Goal: Task Accomplishment & Management: Complete application form

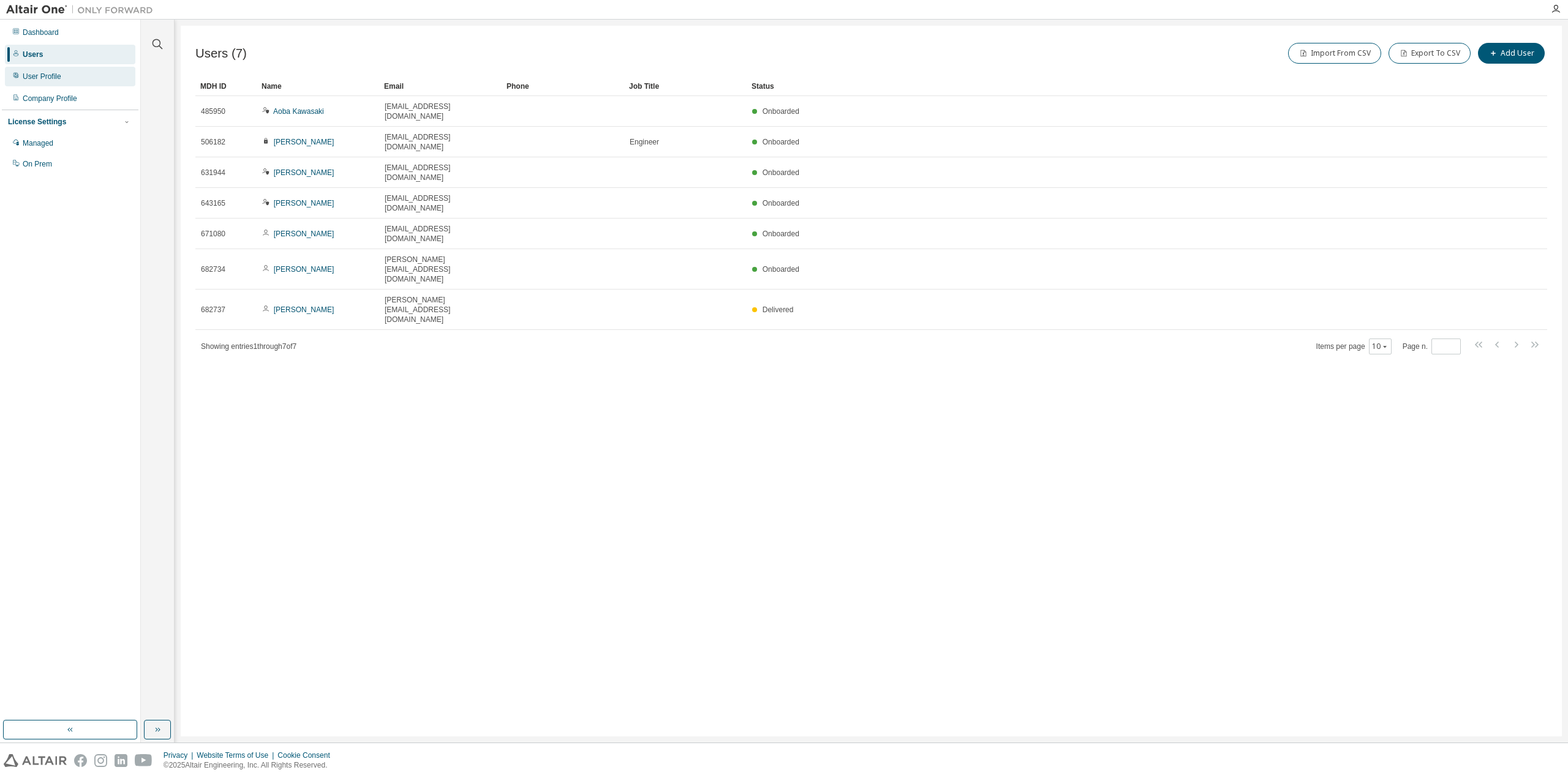
click at [80, 78] on div "User Profile" at bounding box center [70, 77] width 130 height 20
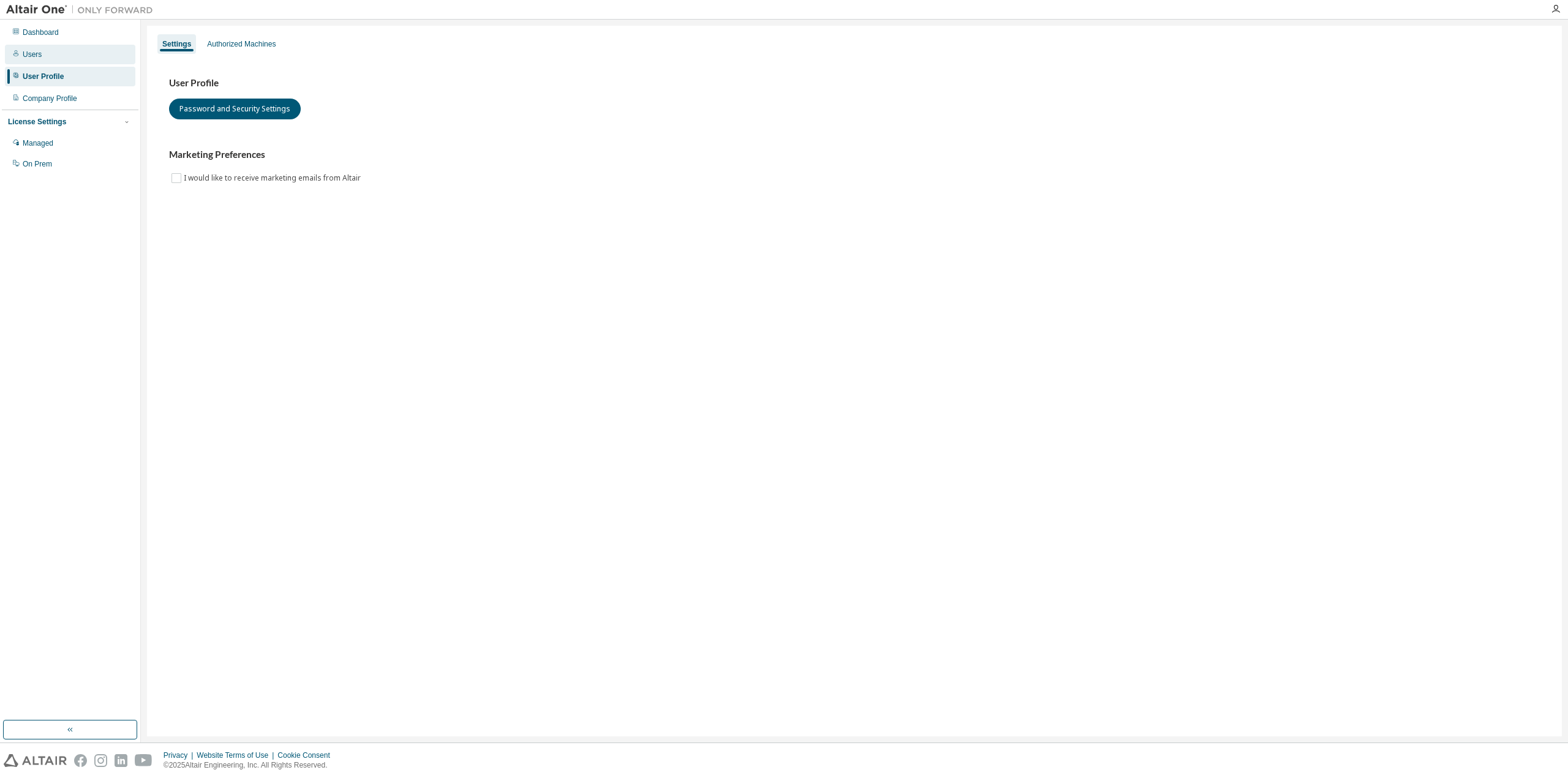
click at [71, 62] on div "Users" at bounding box center [70, 54] width 130 height 20
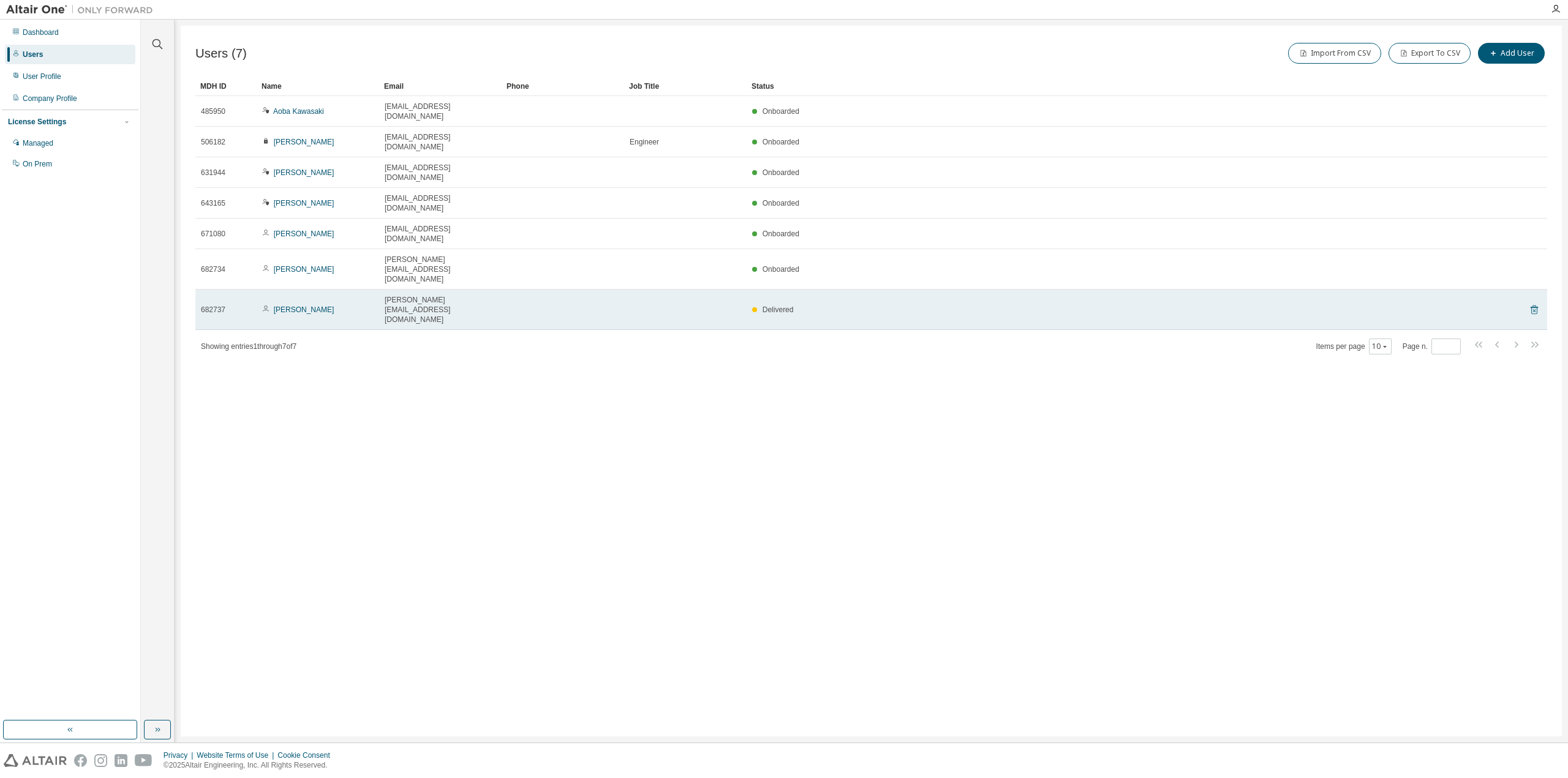
click at [1535, 302] on icon at bounding box center [1534, 310] width 11 height 15
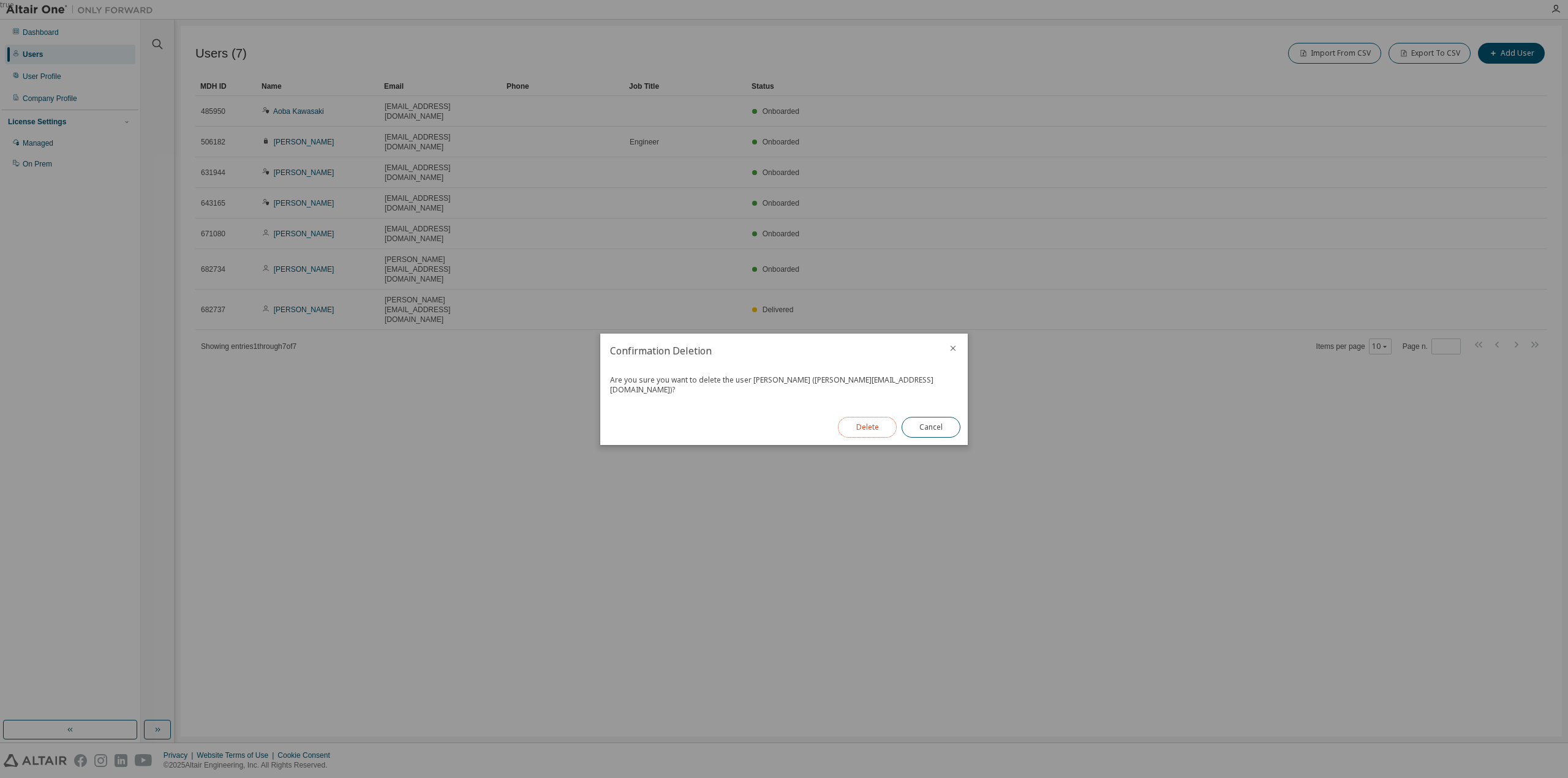
click at [858, 418] on button "Delete" at bounding box center [867, 427] width 59 height 21
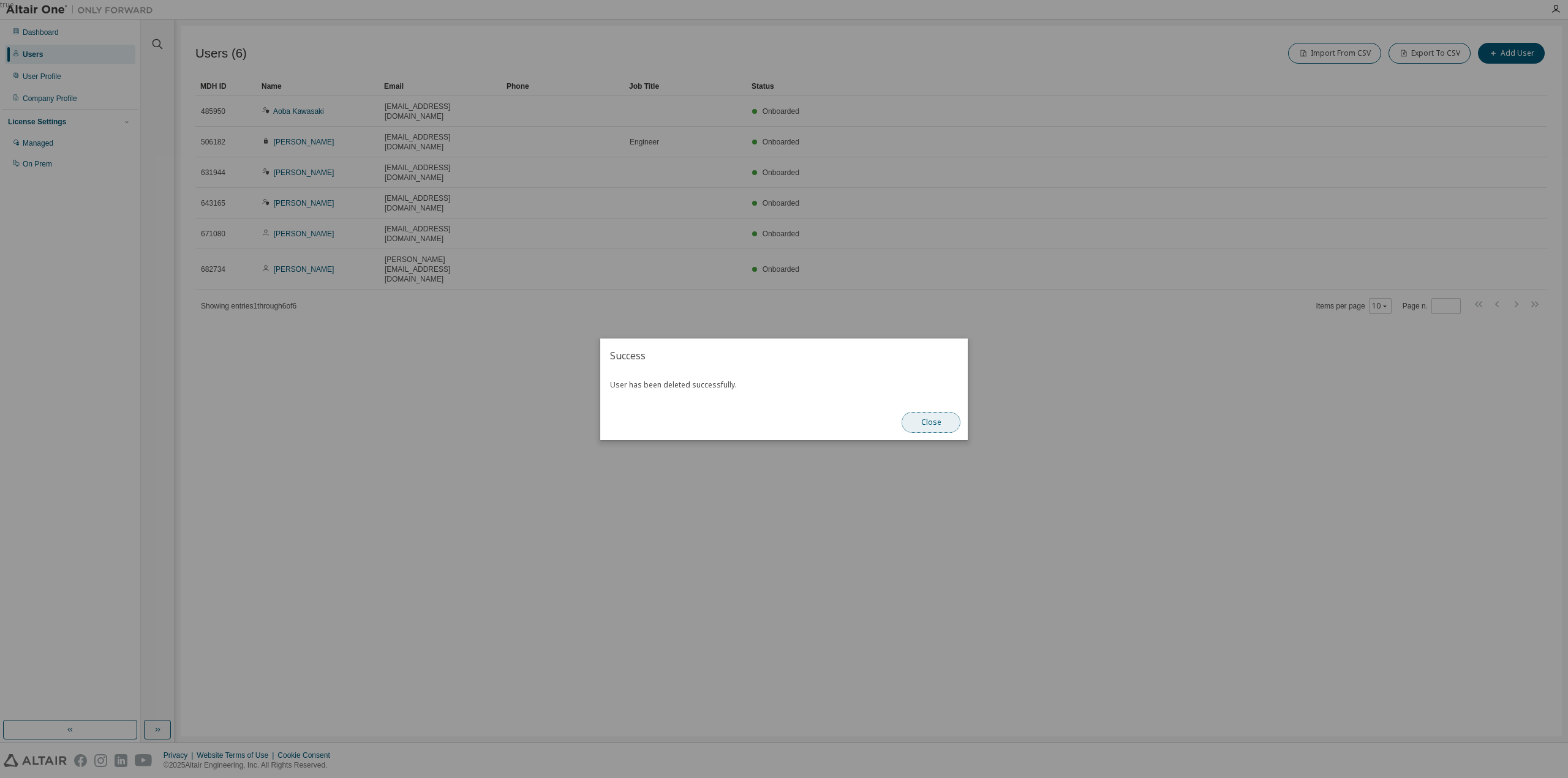
click at [946, 413] on button "Close" at bounding box center [931, 422] width 59 height 21
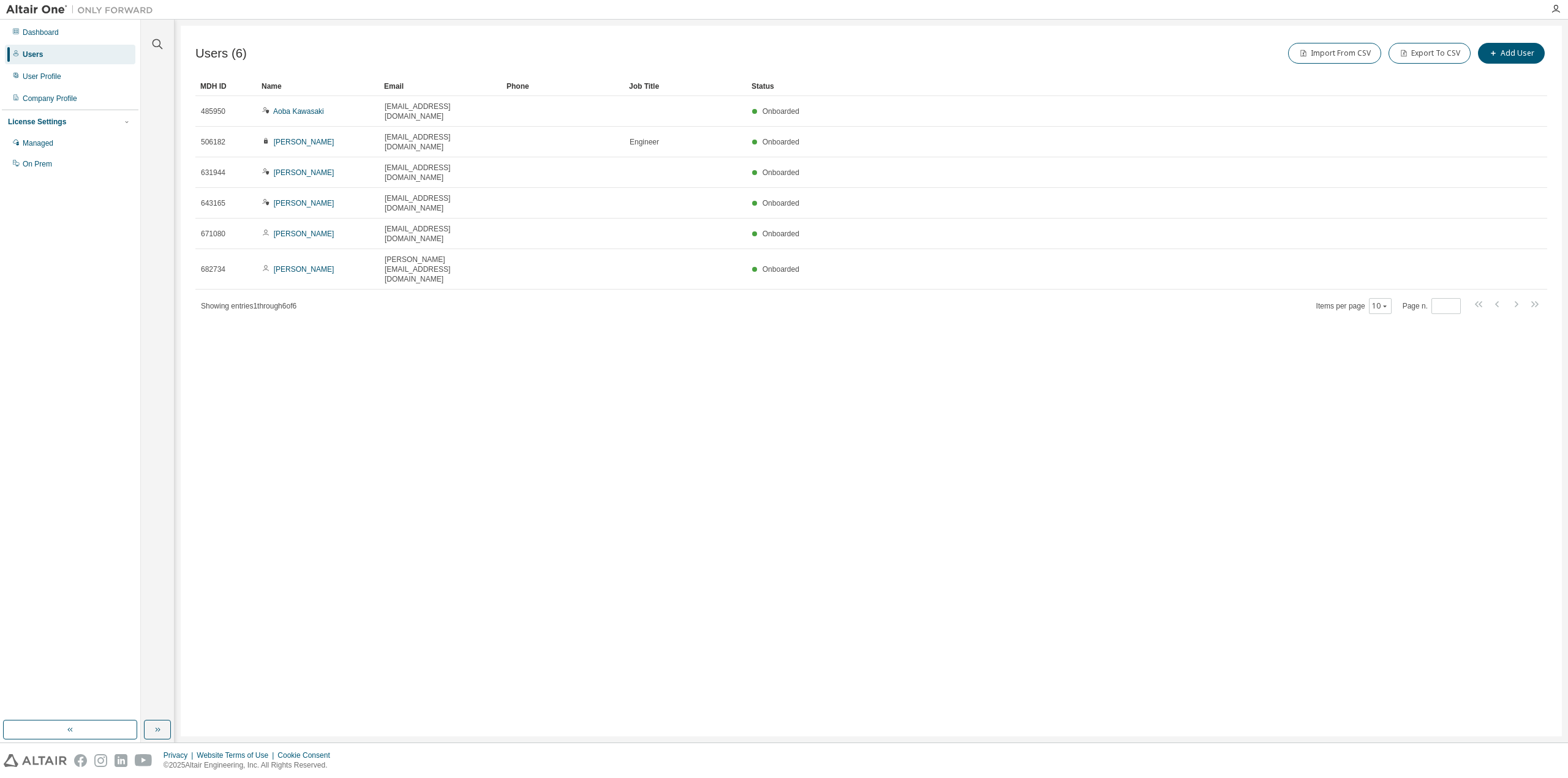
click at [935, 433] on div "Users (6) Import From CSV Export To CSV Add User Clear Load Save Save As Field …" at bounding box center [871, 381] width 1381 height 711
click at [886, 460] on div "Users (6) Import From CSV Export To CSV Add User Clear Load Save Save As Field …" at bounding box center [871, 381] width 1381 height 711
click at [1510, 63] on button "Add User" at bounding box center [1511, 53] width 67 height 21
click at [1479, 81] on input "text" at bounding box center [1480, 80] width 154 height 10
paste input "**********"
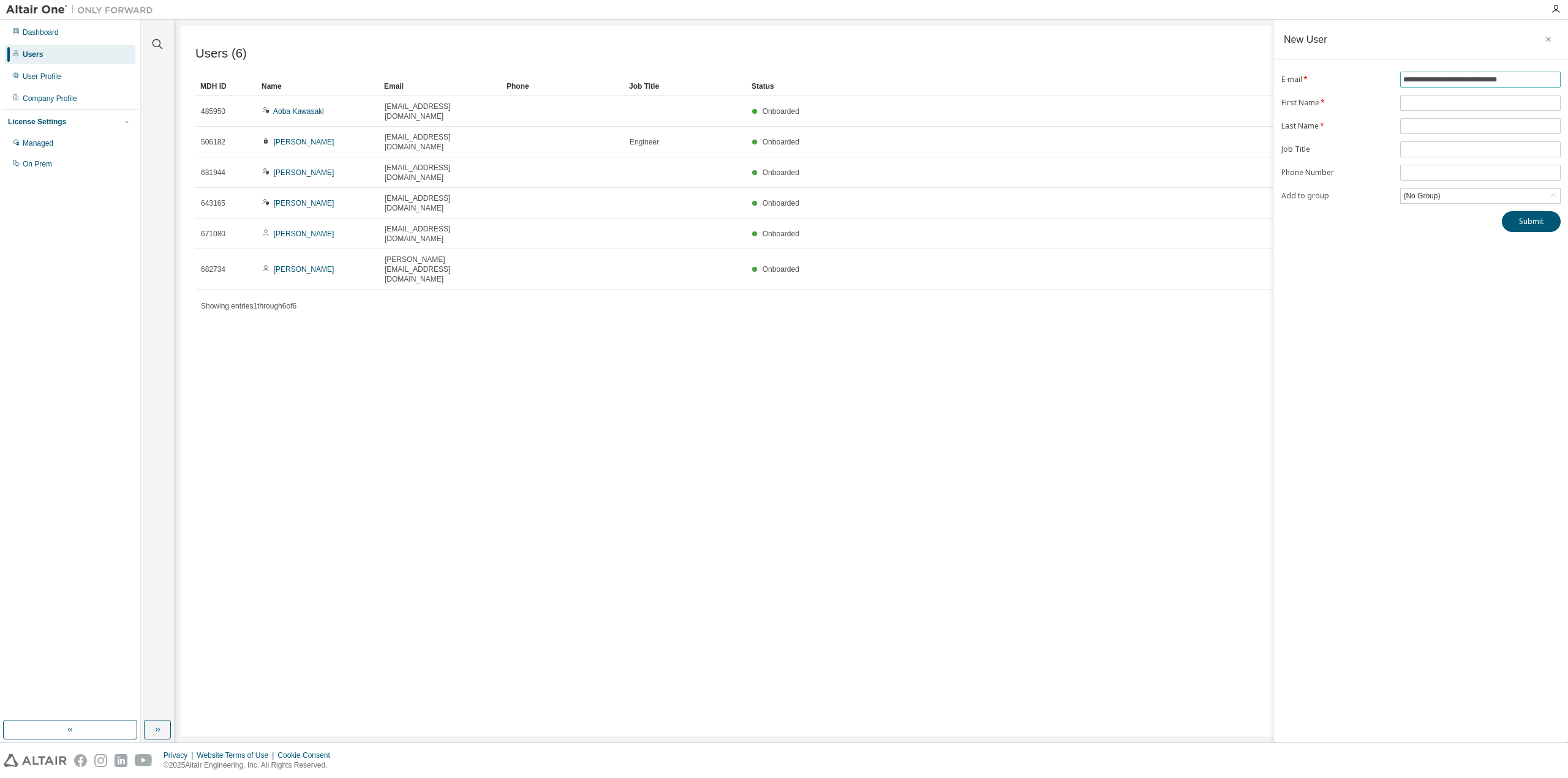
type input "**********"
type input "******"
type input "*******"
click at [1545, 196] on div "(No Group)" at bounding box center [1480, 196] width 159 height 15
click at [1507, 277] on li "18879 - Qualis Electronics" at bounding box center [1480, 278] width 157 height 16
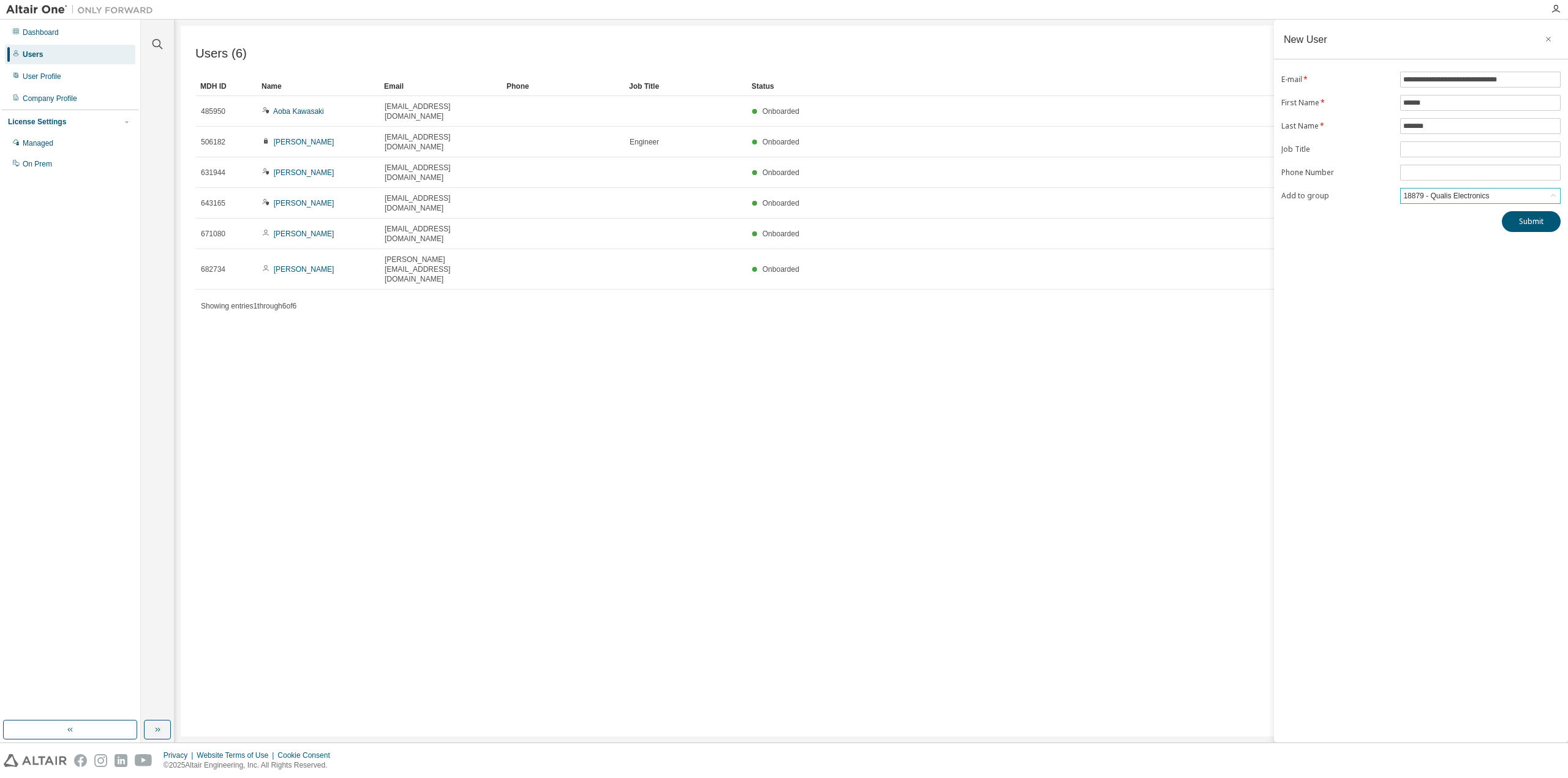
click at [1493, 301] on div "**********" at bounding box center [1421, 381] width 294 height 723
click at [1534, 219] on button "Submit" at bounding box center [1531, 222] width 59 height 21
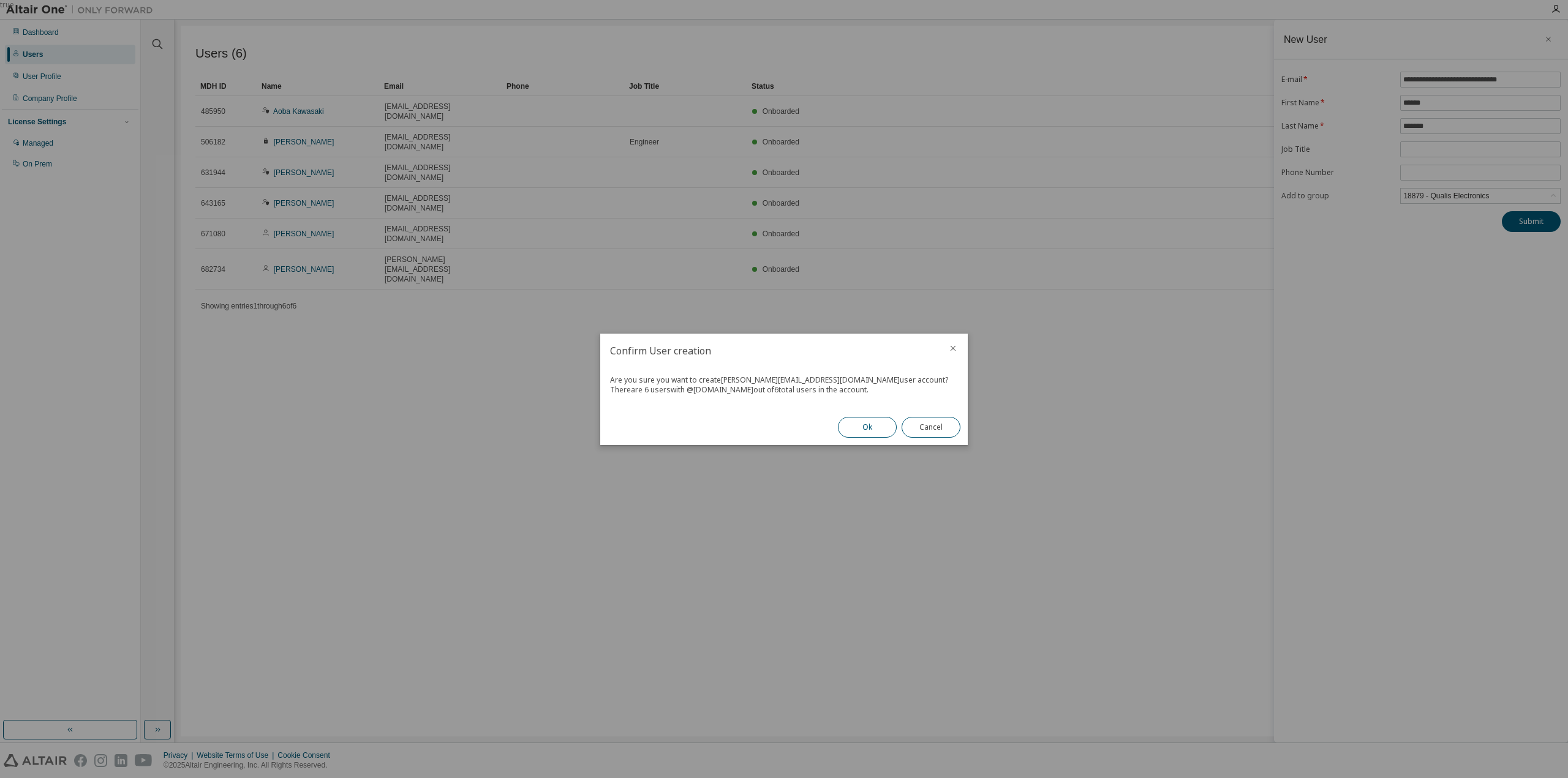
click at [874, 420] on button "Ok" at bounding box center [867, 427] width 59 height 21
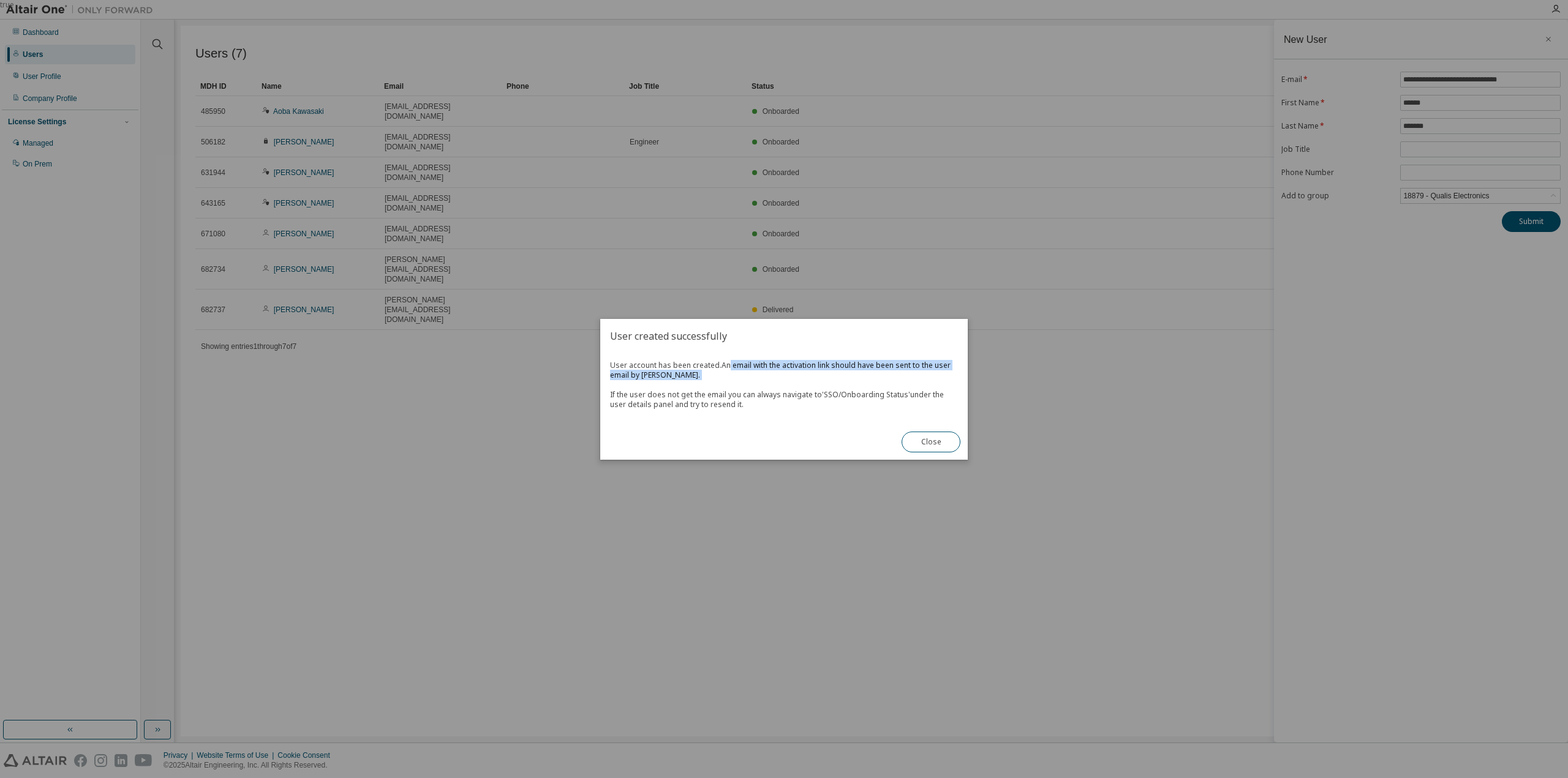
drag, startPoint x: 731, startPoint y: 367, endPoint x: 945, endPoint y: 381, distance: 214.5
click at [945, 381] on span "User account has been created. An email with the activation link should have be…" at bounding box center [784, 385] width 348 height 49
click at [794, 394] on span "An email with the activation link should have been sent to the user email by Ok…" at bounding box center [780, 384] width 341 height 50
drag, startPoint x: 644, startPoint y: 398, endPoint x: 768, endPoint y: 405, distance: 124.2
click at [768, 405] on span "User account has been created. An email with the activation link should have be…" at bounding box center [784, 385] width 348 height 49
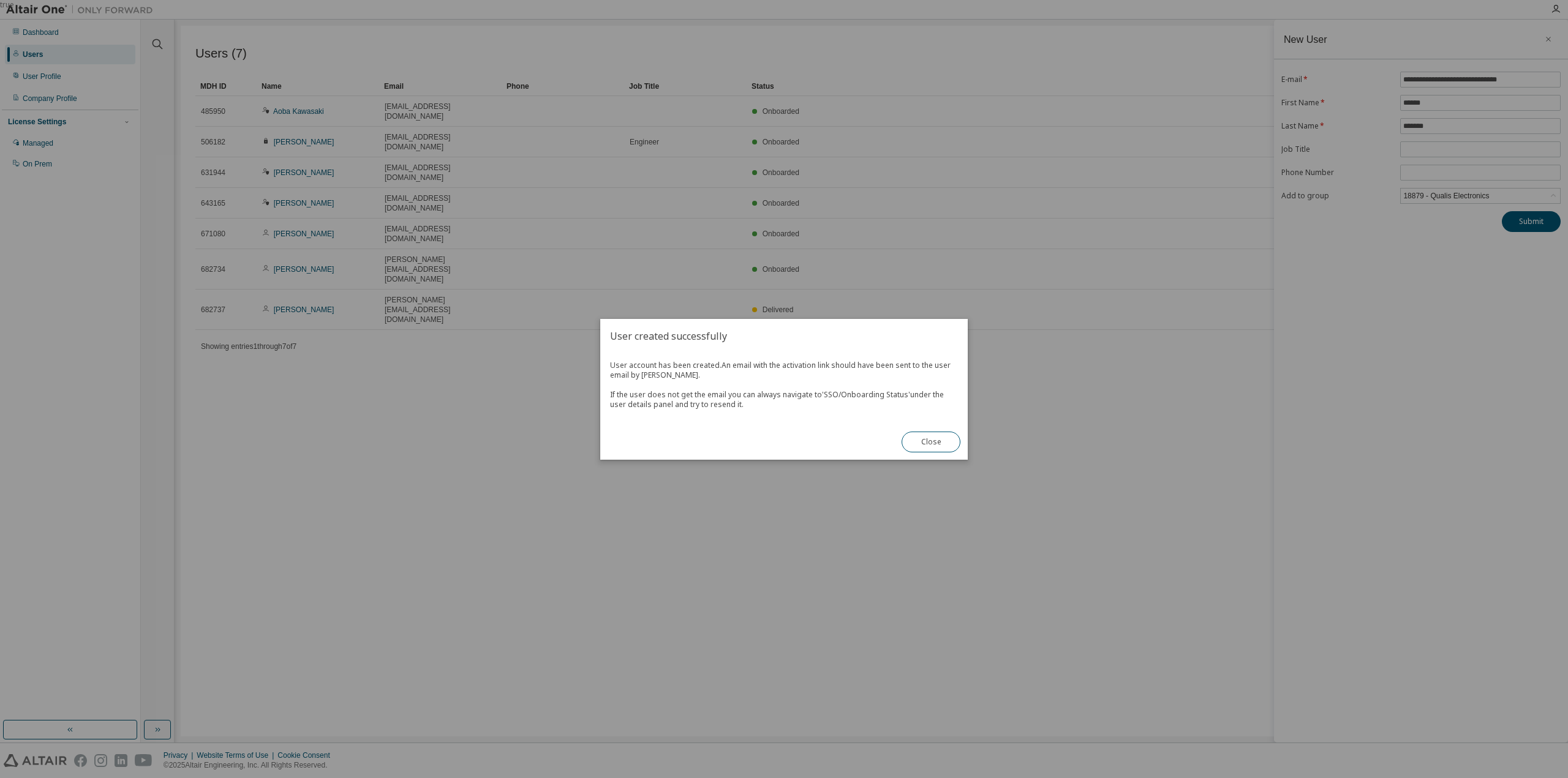
click at [767, 407] on span "User account has been created. An email with the activation link should have be…" at bounding box center [784, 385] width 348 height 49
click at [928, 439] on button "Close" at bounding box center [931, 442] width 59 height 21
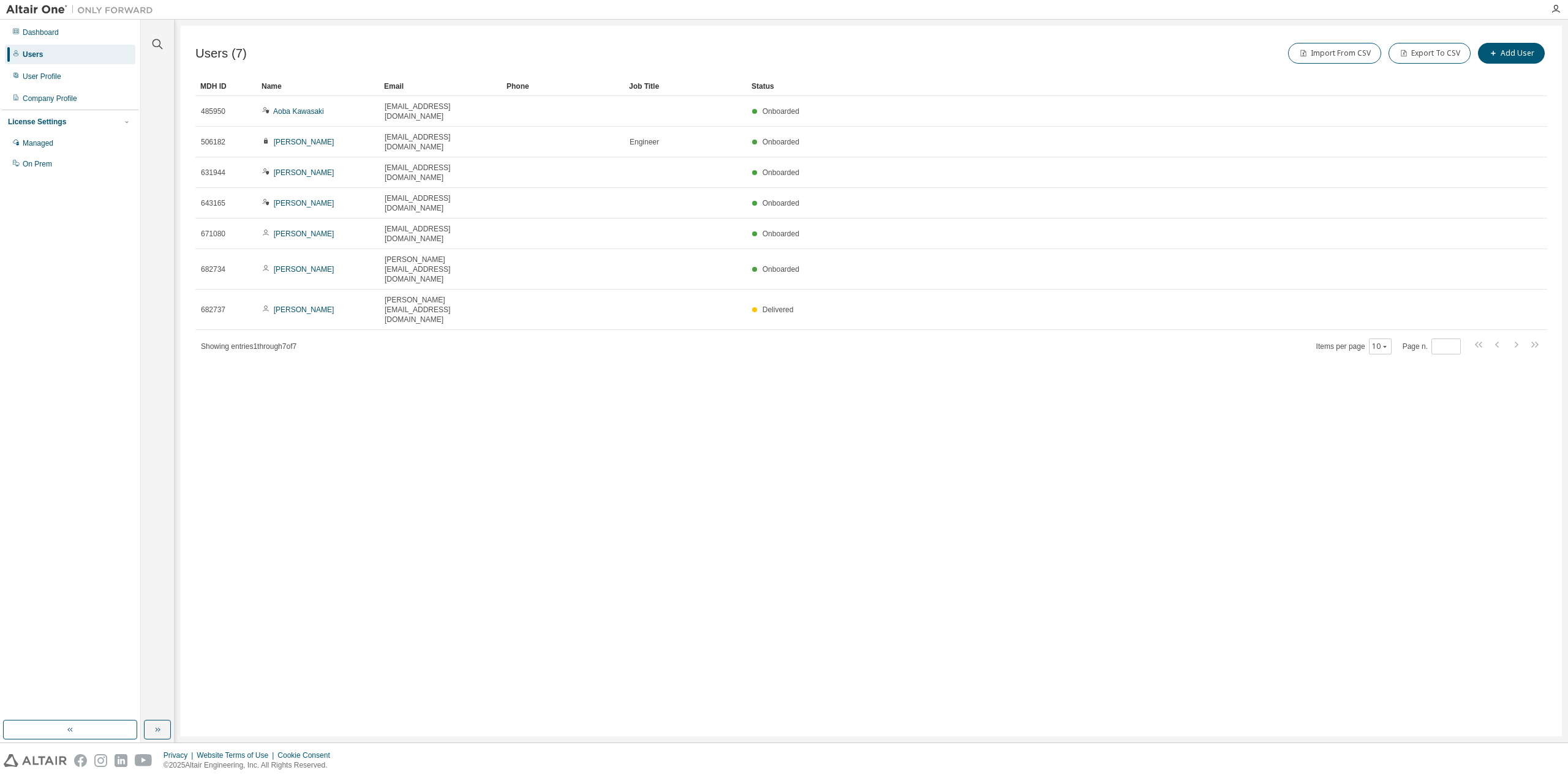
click at [669, 375] on div "Users (7) Import From CSV Export To CSV Add User Clear Load Save Save As Field …" at bounding box center [871, 381] width 1381 height 711
click at [692, 409] on div "Users (7) Import From CSV Export To CSV Add User Clear Load Save Save As Field …" at bounding box center [871, 381] width 1381 height 711
